Goal: Find specific page/section: Find specific page/section

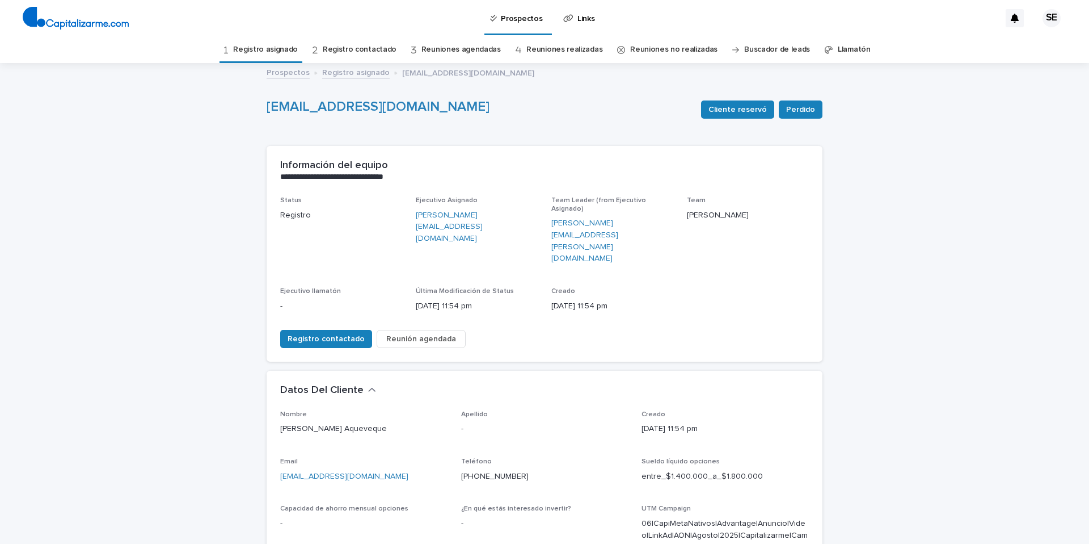
click at [279, 48] on link "Registro asignado" at bounding box center [265, 49] width 65 height 27
